Goal: Navigation & Orientation: Find specific page/section

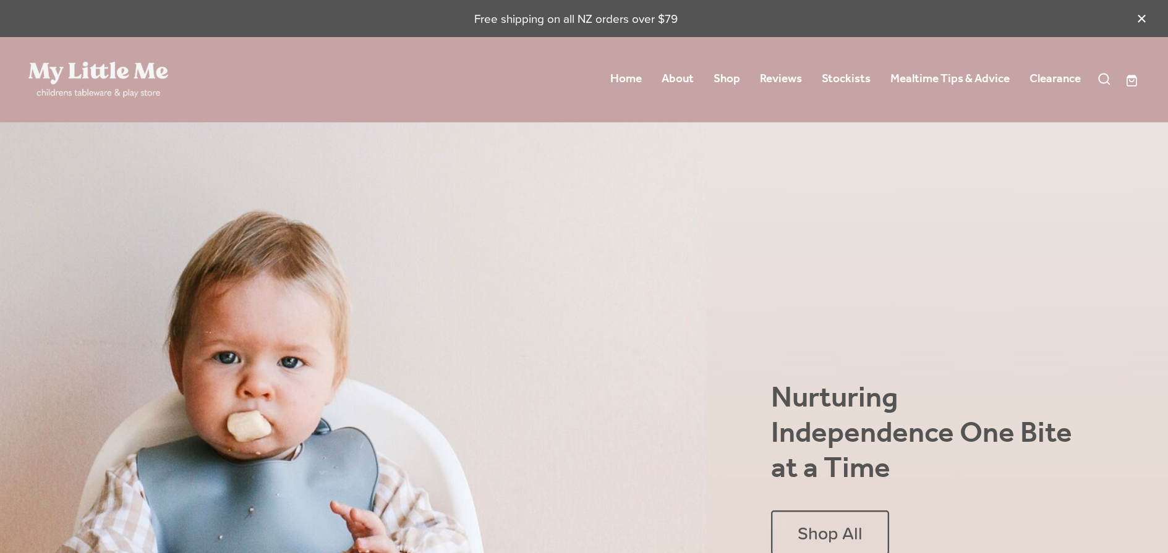
click at [919, 77] on link "Mealtime Tips & Advice" at bounding box center [949, 79] width 119 height 22
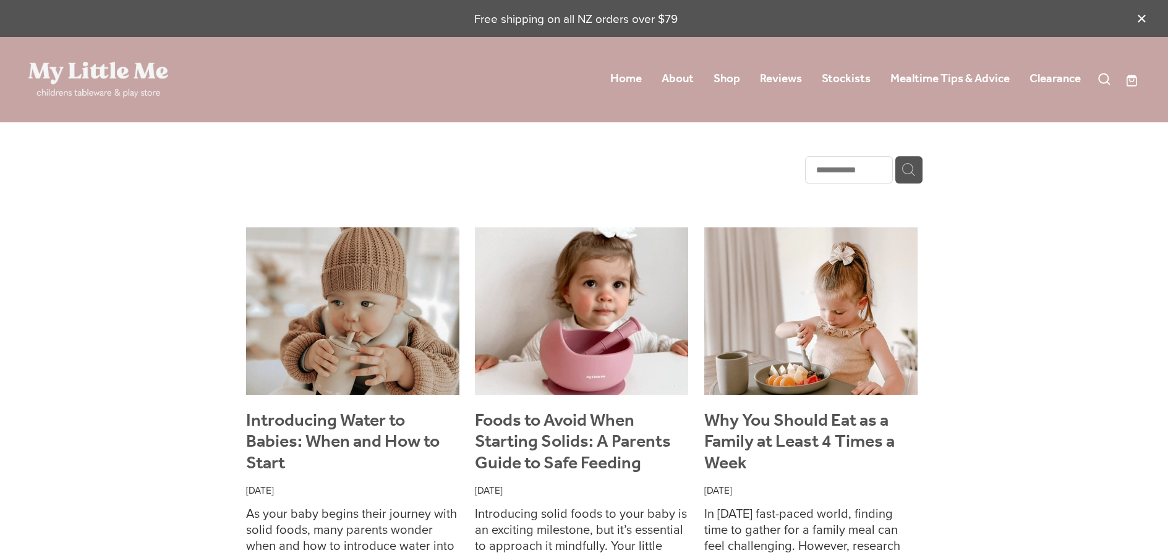
click at [729, 78] on link "Shop" at bounding box center [726, 79] width 27 height 22
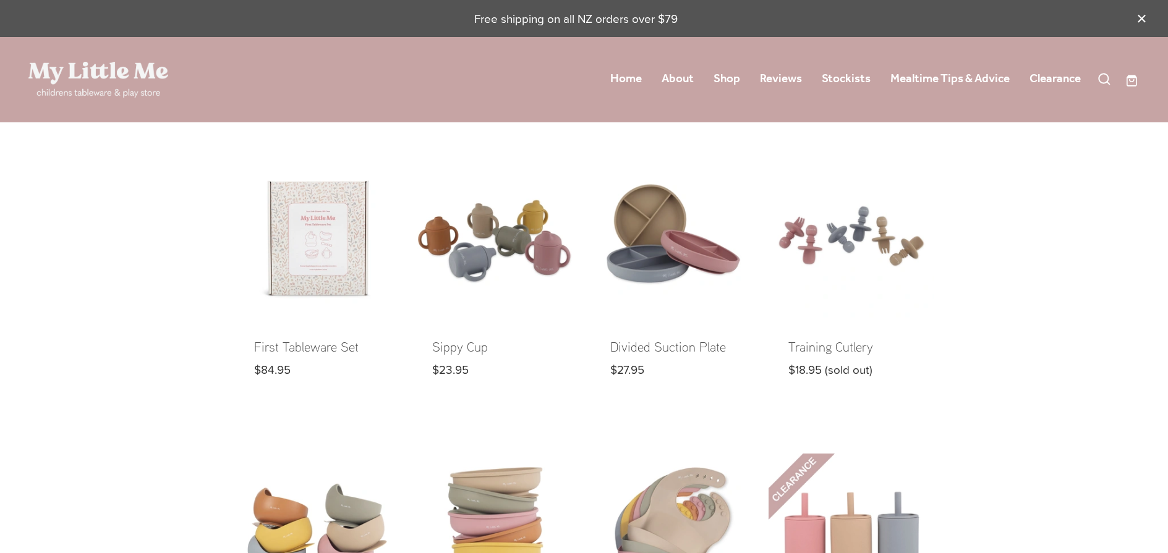
click at [1053, 77] on link "Clearance" at bounding box center [1054, 79] width 51 height 22
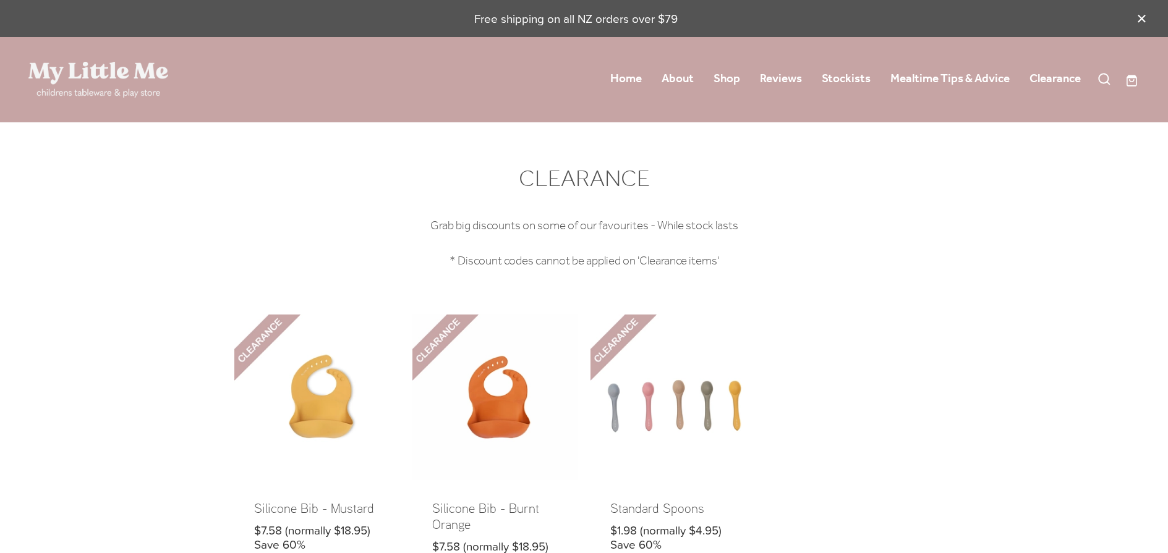
click at [725, 77] on link "Shop" at bounding box center [726, 79] width 27 height 22
